Goal: Task Accomplishment & Management: Manage account settings

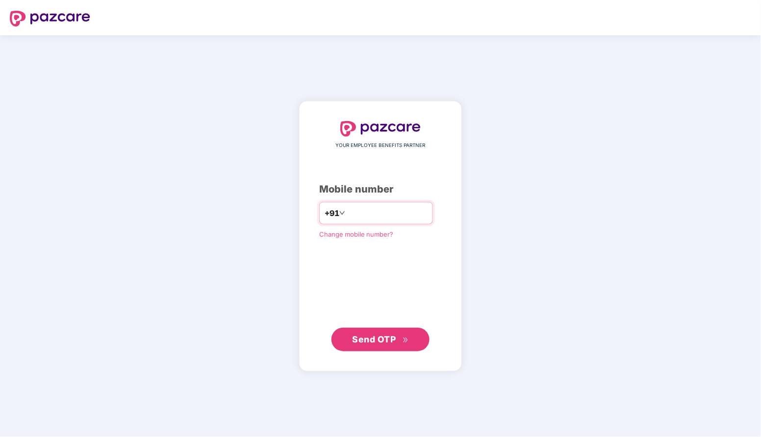
click at [383, 218] on input "number" at bounding box center [387, 213] width 80 height 16
type input "**********"
click at [357, 338] on span "Send OTP" at bounding box center [374, 339] width 44 height 10
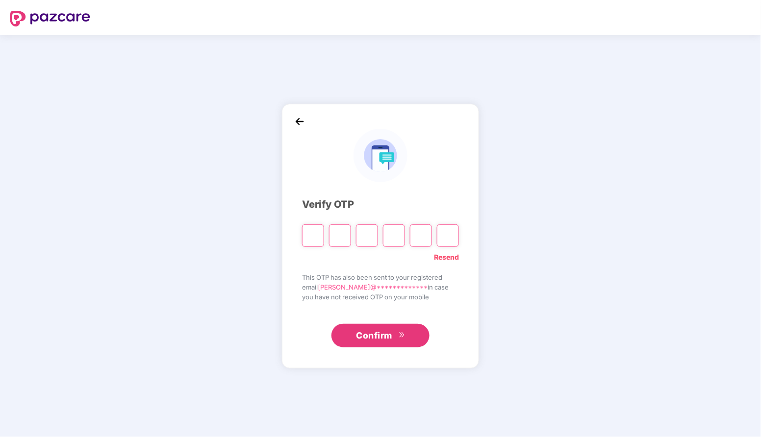
type input "*"
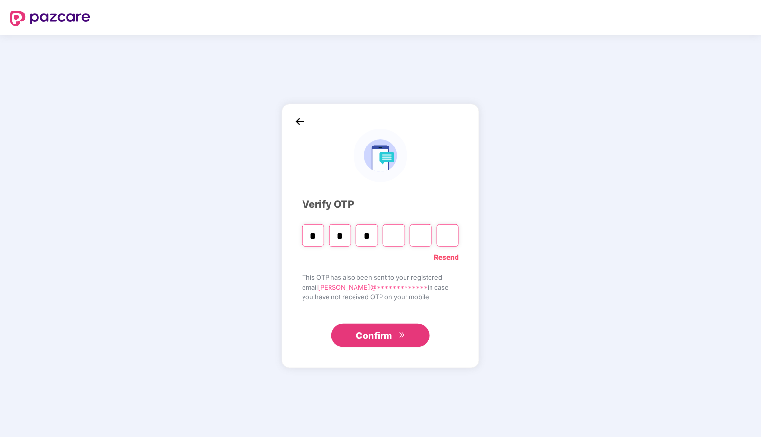
type input "*"
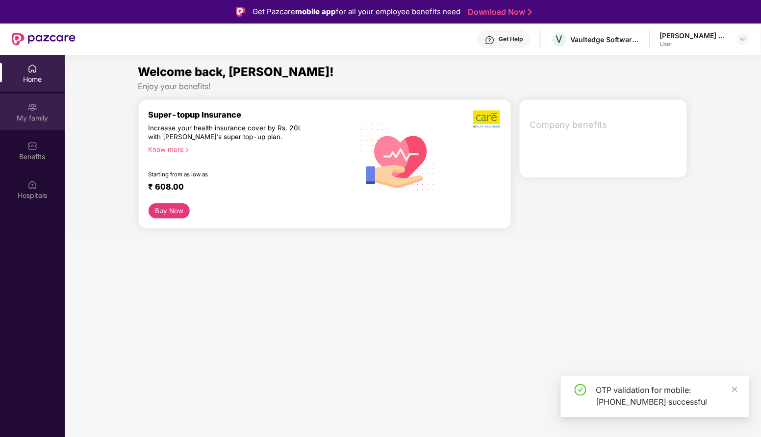
click at [21, 124] on div "My family" at bounding box center [32, 112] width 65 height 37
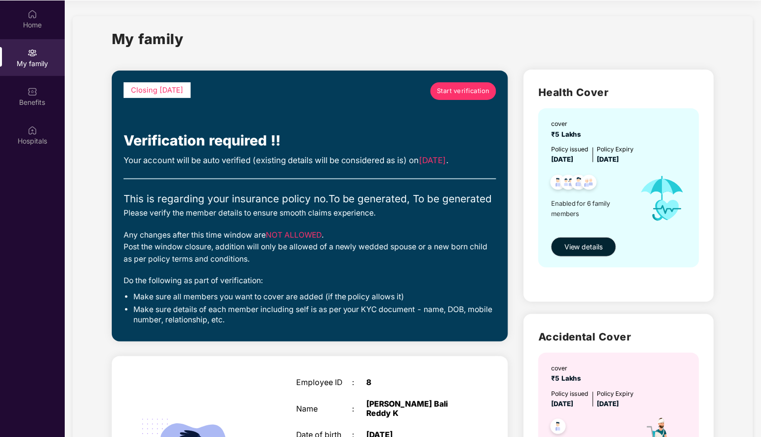
click at [251, 162] on div "Your account will be auto verified (existing details will be considered as is) …" at bounding box center [309, 160] width 372 height 13
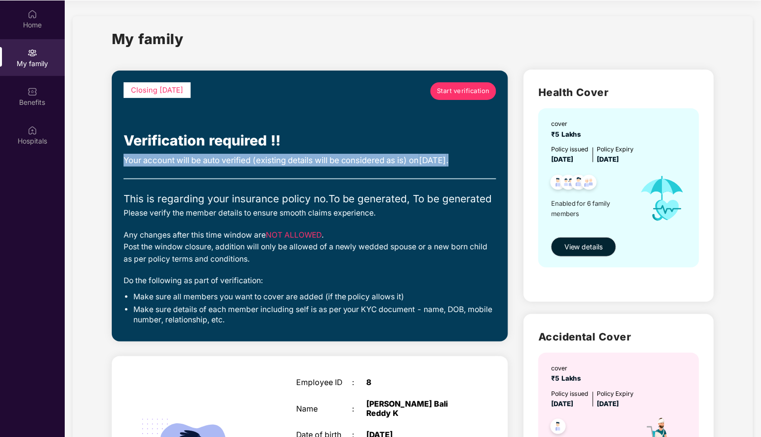
click at [251, 162] on div "Your account will be auto verified (existing details will be considered as is) …" at bounding box center [309, 160] width 372 height 13
